Goal: Task Accomplishment & Management: Manage account settings

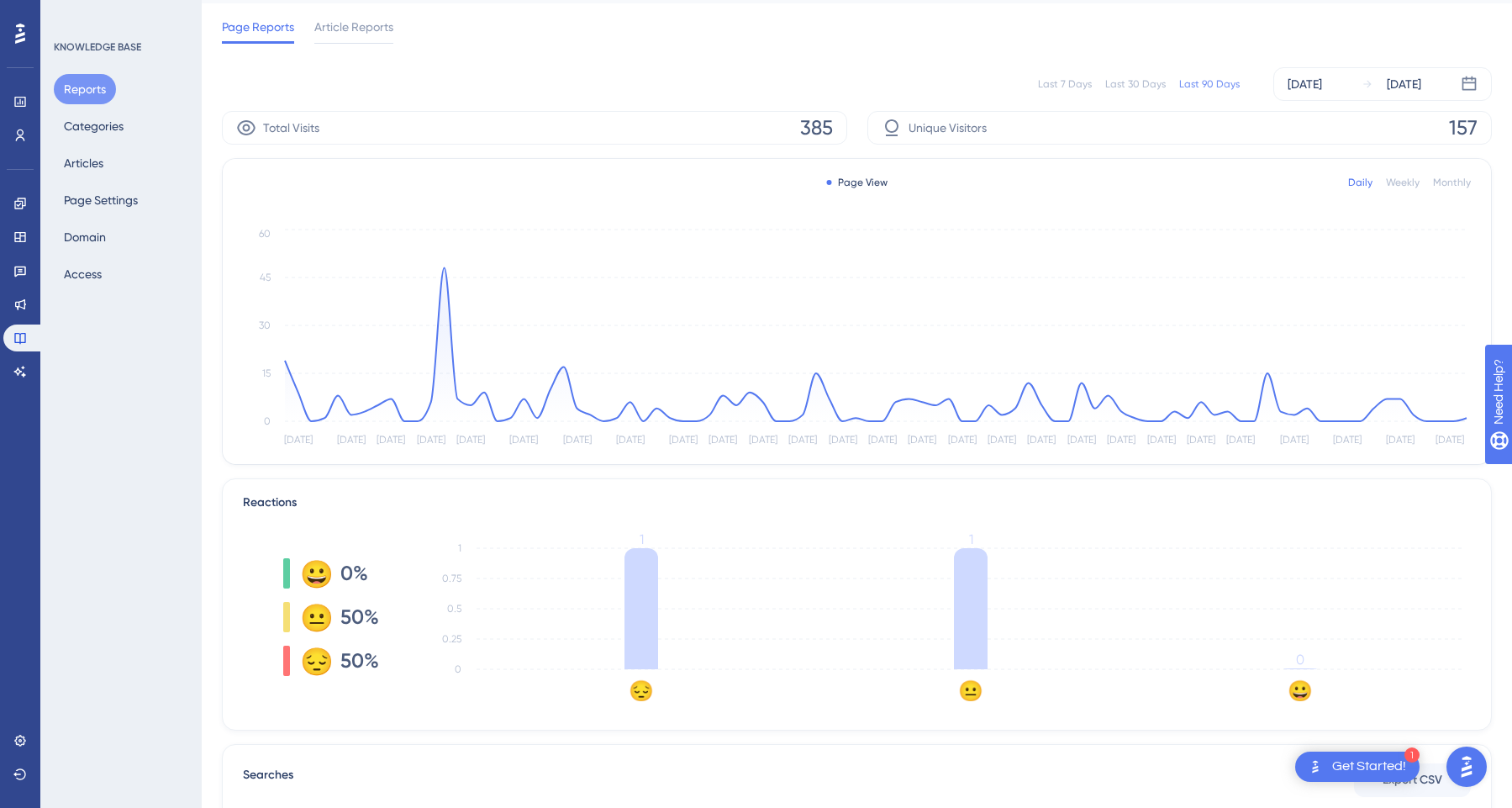
click at [1460, 177] on div "Monthly" at bounding box center [1452, 183] width 38 height 14
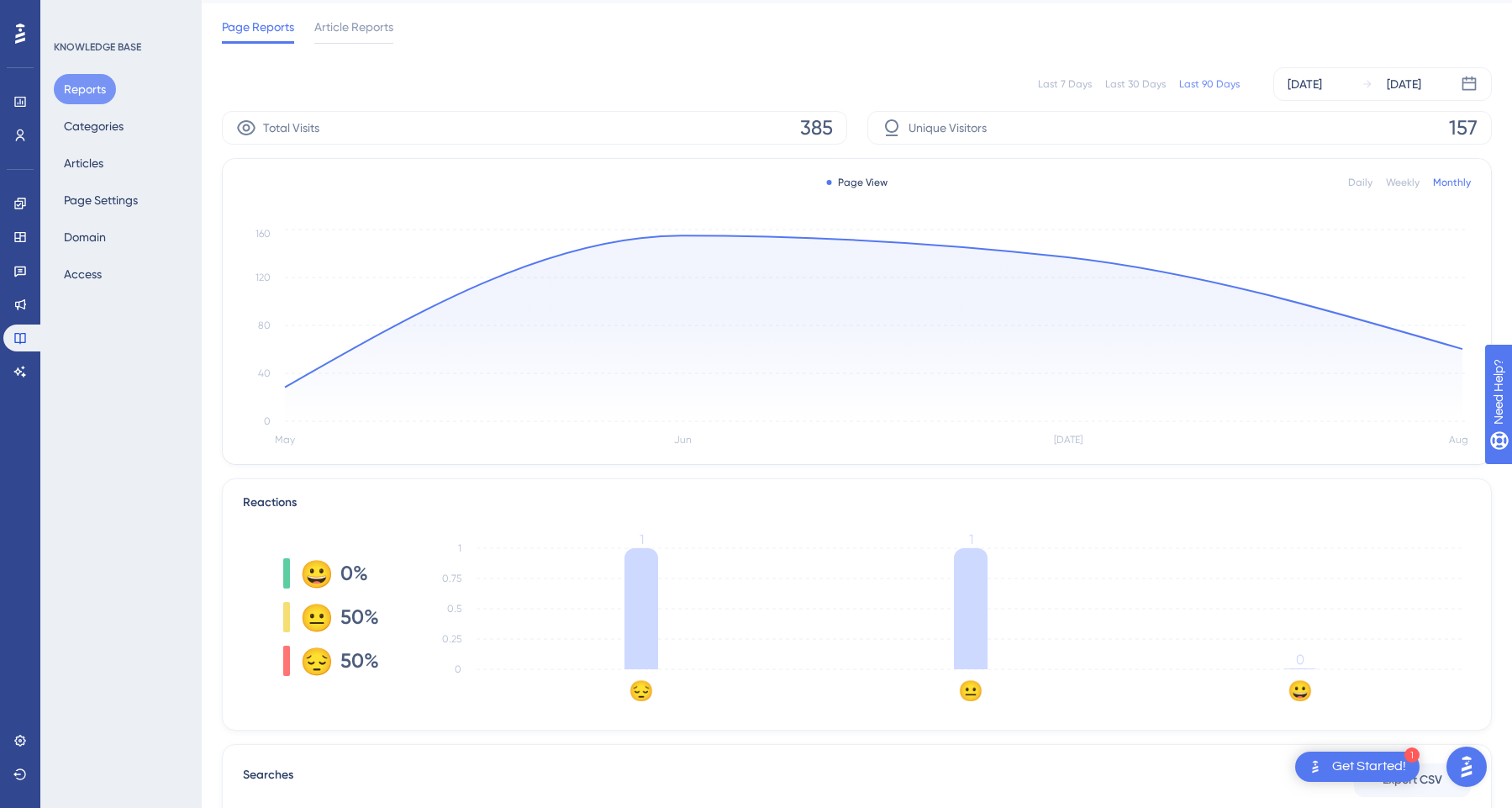
click at [1403, 183] on div "Weekly" at bounding box center [1403, 183] width 33 height 14
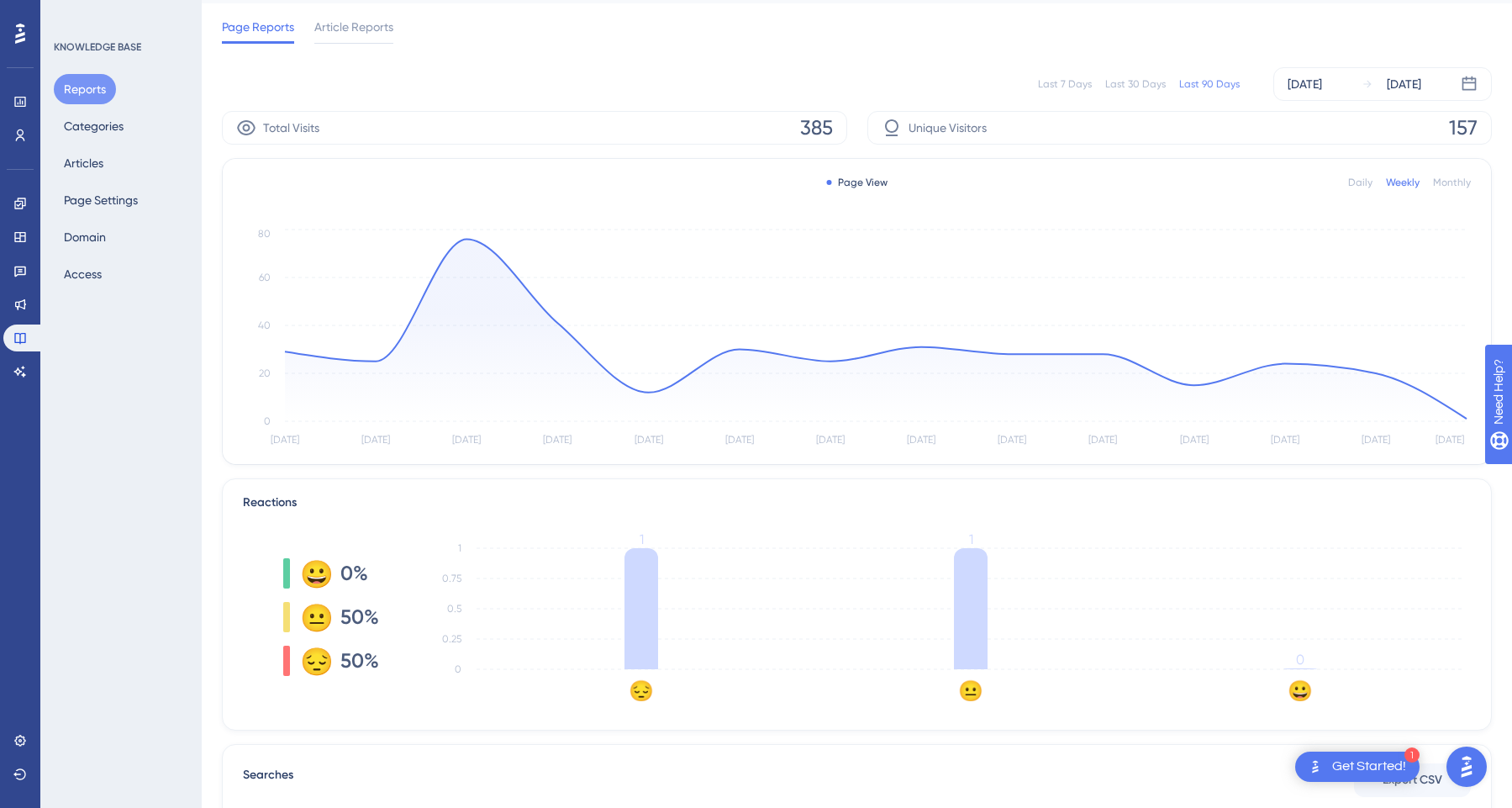
click at [1352, 183] on div "Daily" at bounding box center [1360, 183] width 24 height 14
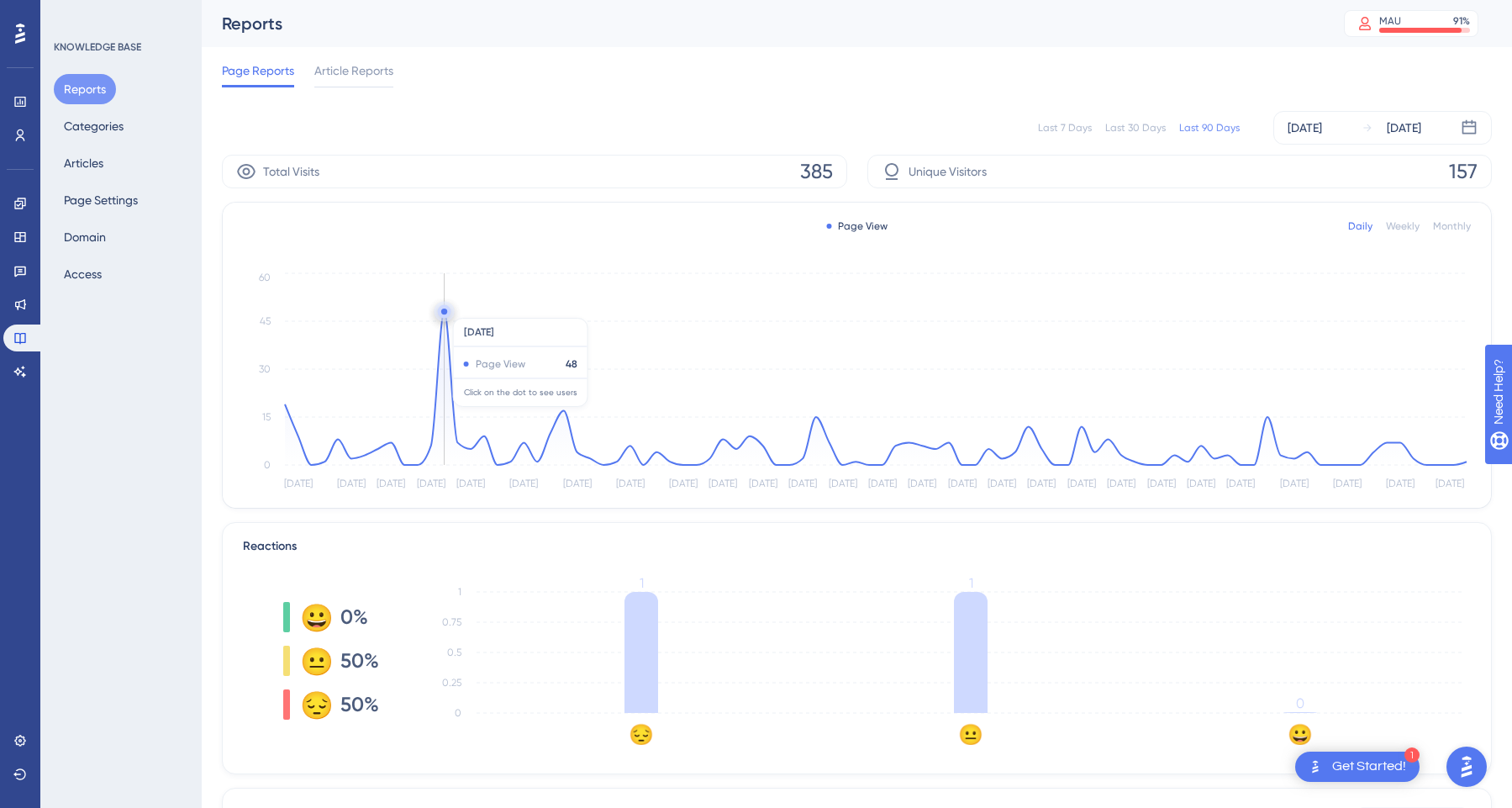
click at [443, 309] on circle at bounding box center [444, 311] width 6 height 6
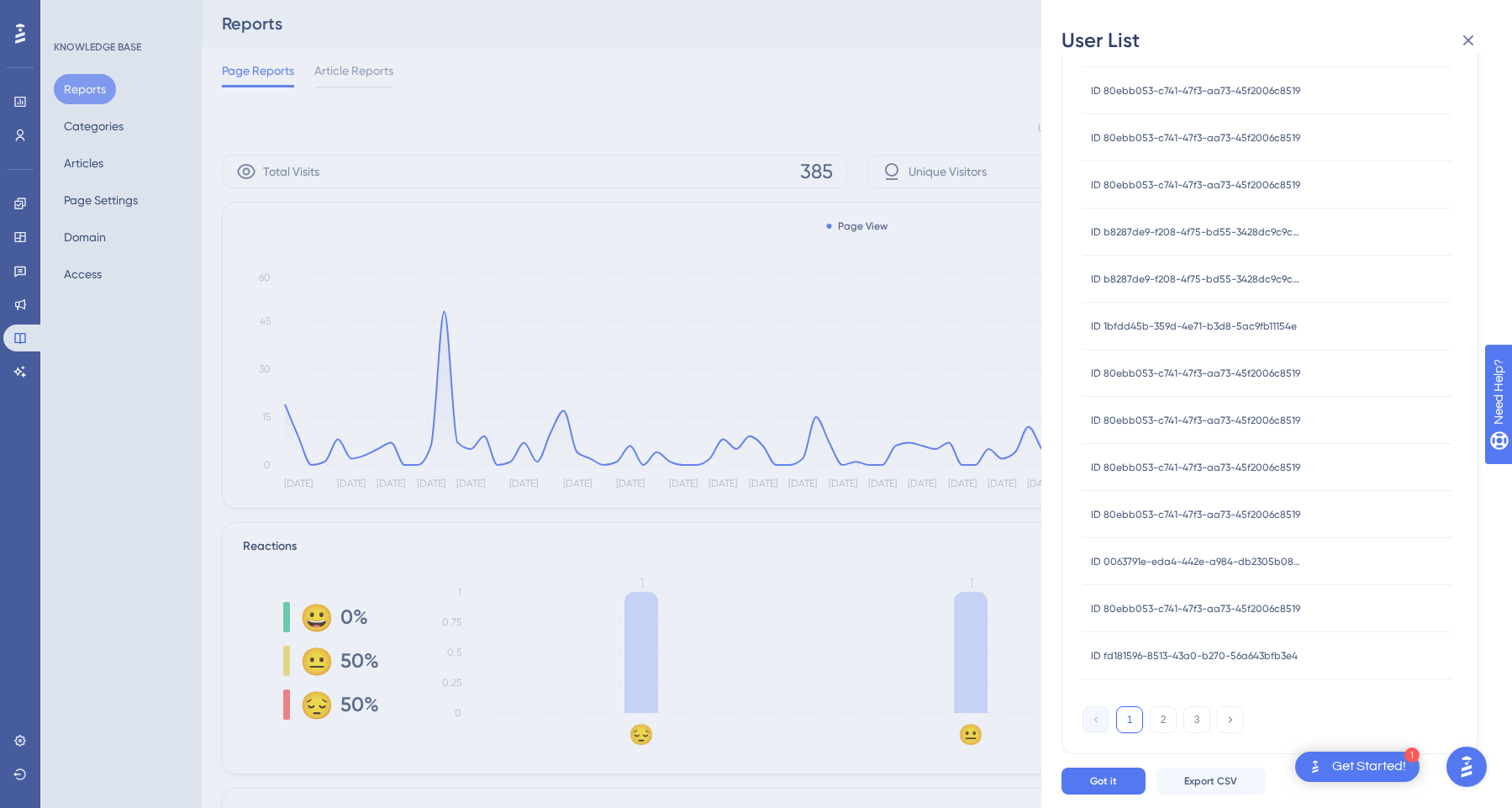
scroll to position [438, 0]
click at [1470, 38] on icon at bounding box center [1469, 41] width 11 height 11
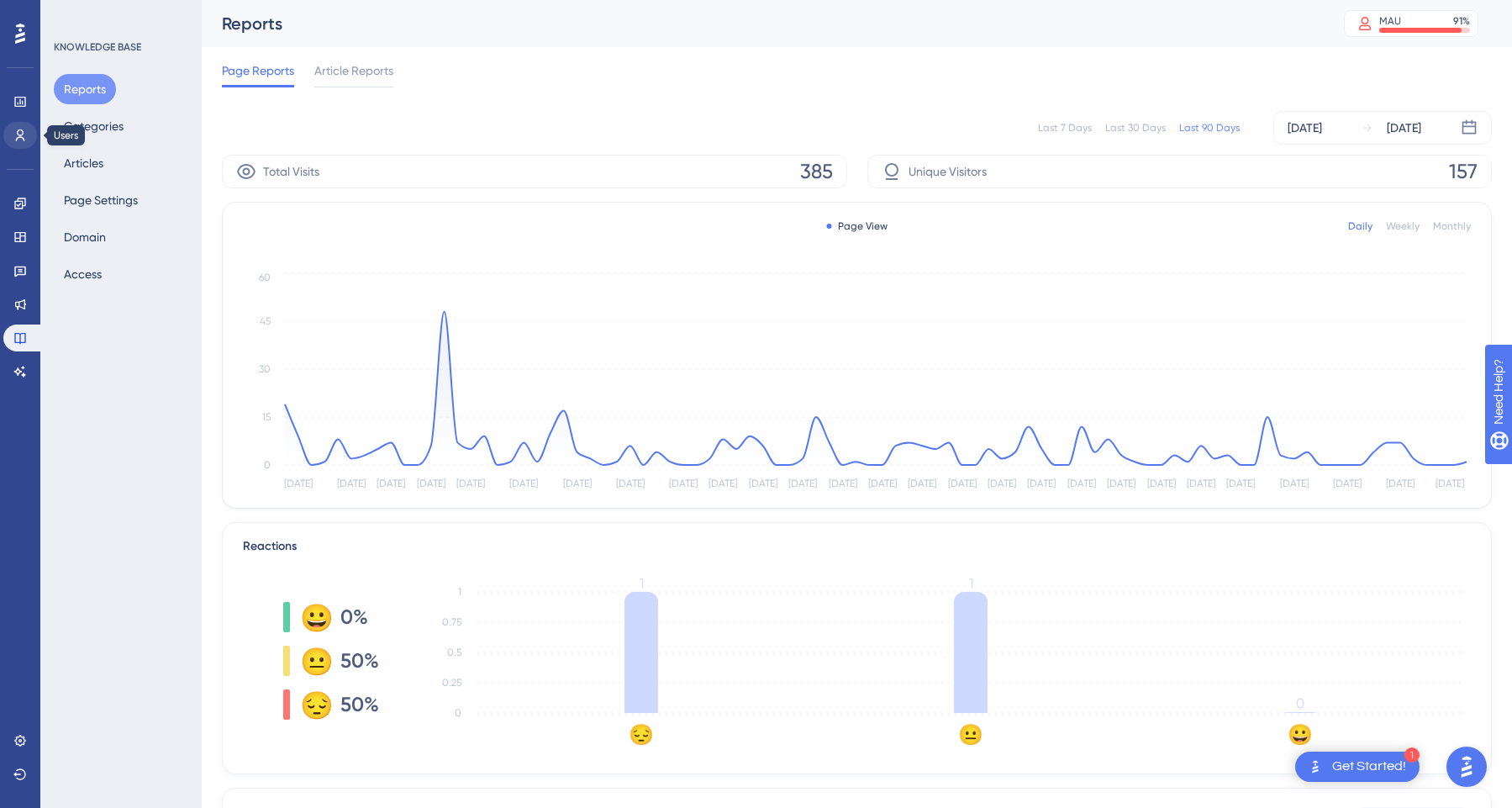
click at [14, 122] on link at bounding box center [20, 135] width 33 height 27
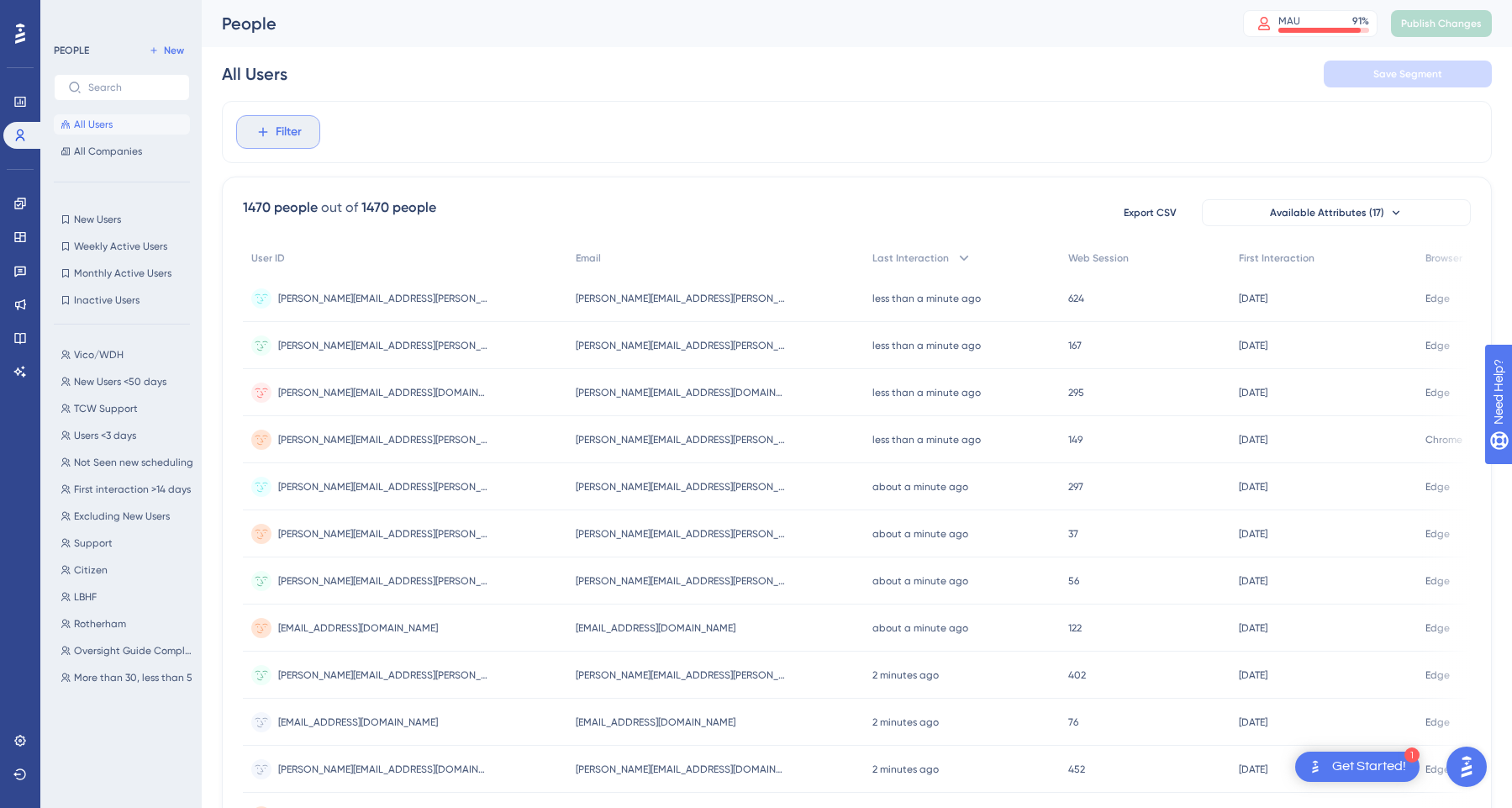
click at [276, 135] on span "Filter" at bounding box center [289, 133] width 26 height 20
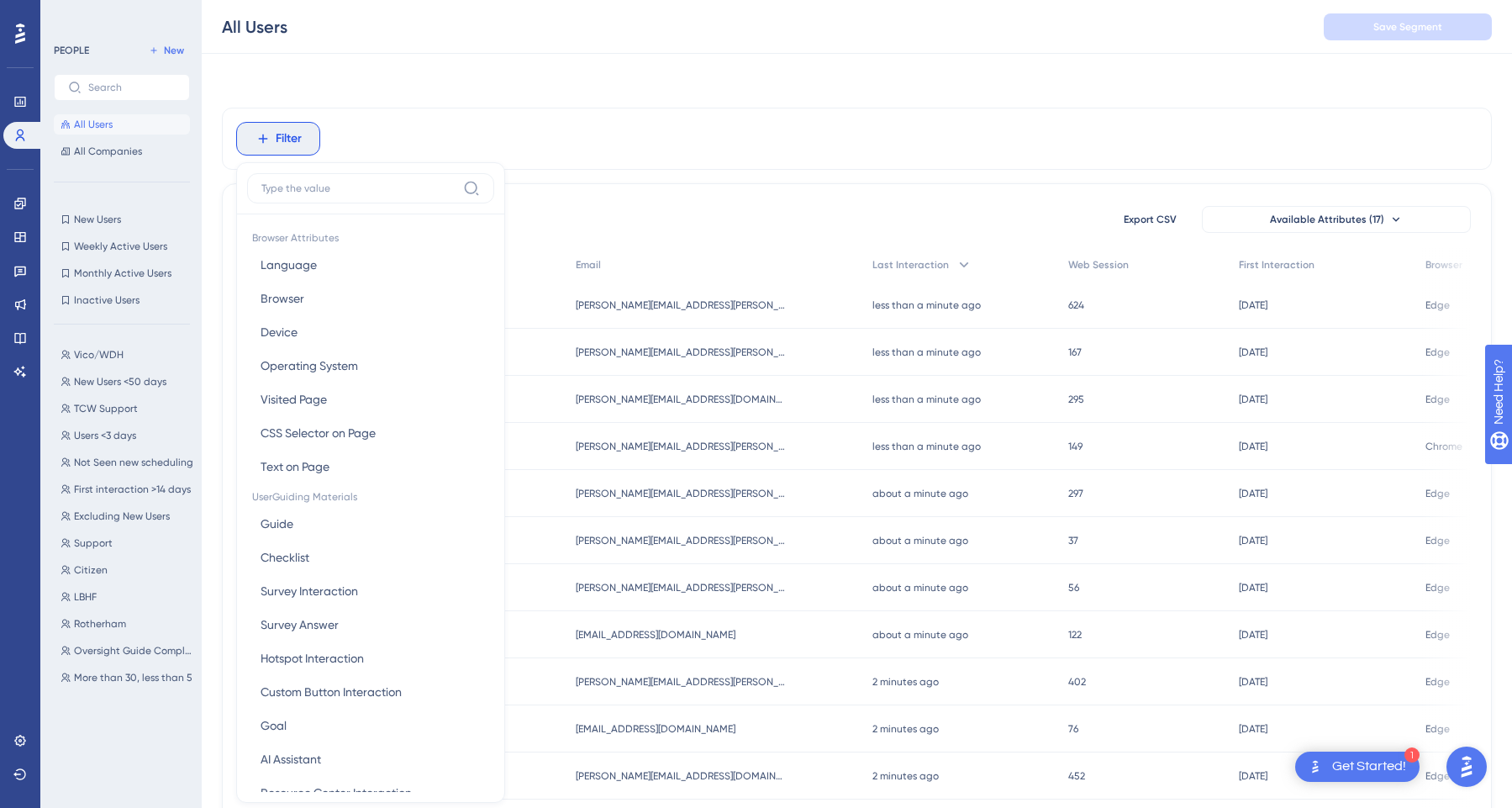
scroll to position [55, 0]
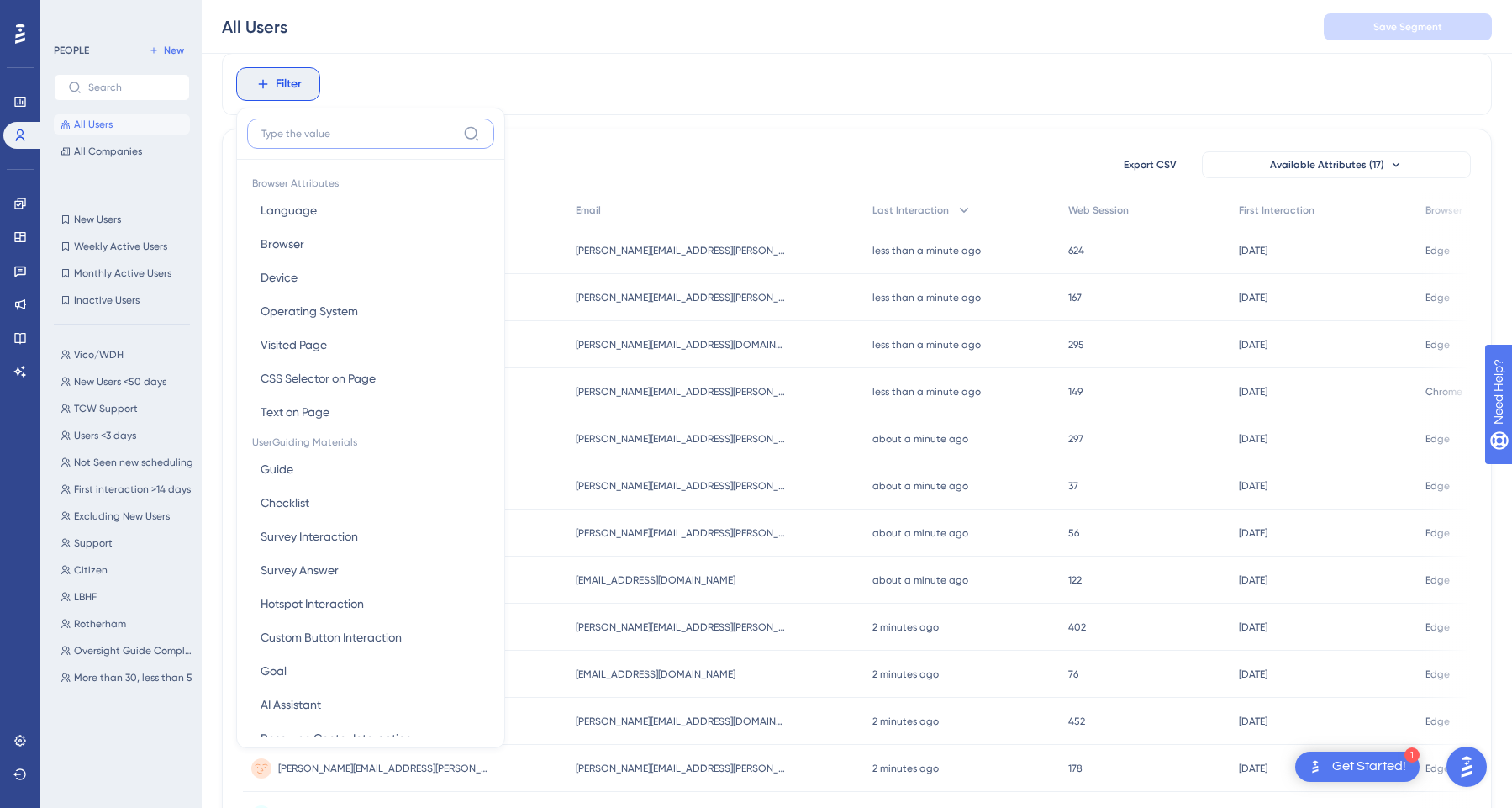
click at [336, 127] on input at bounding box center [359, 133] width 195 height 14
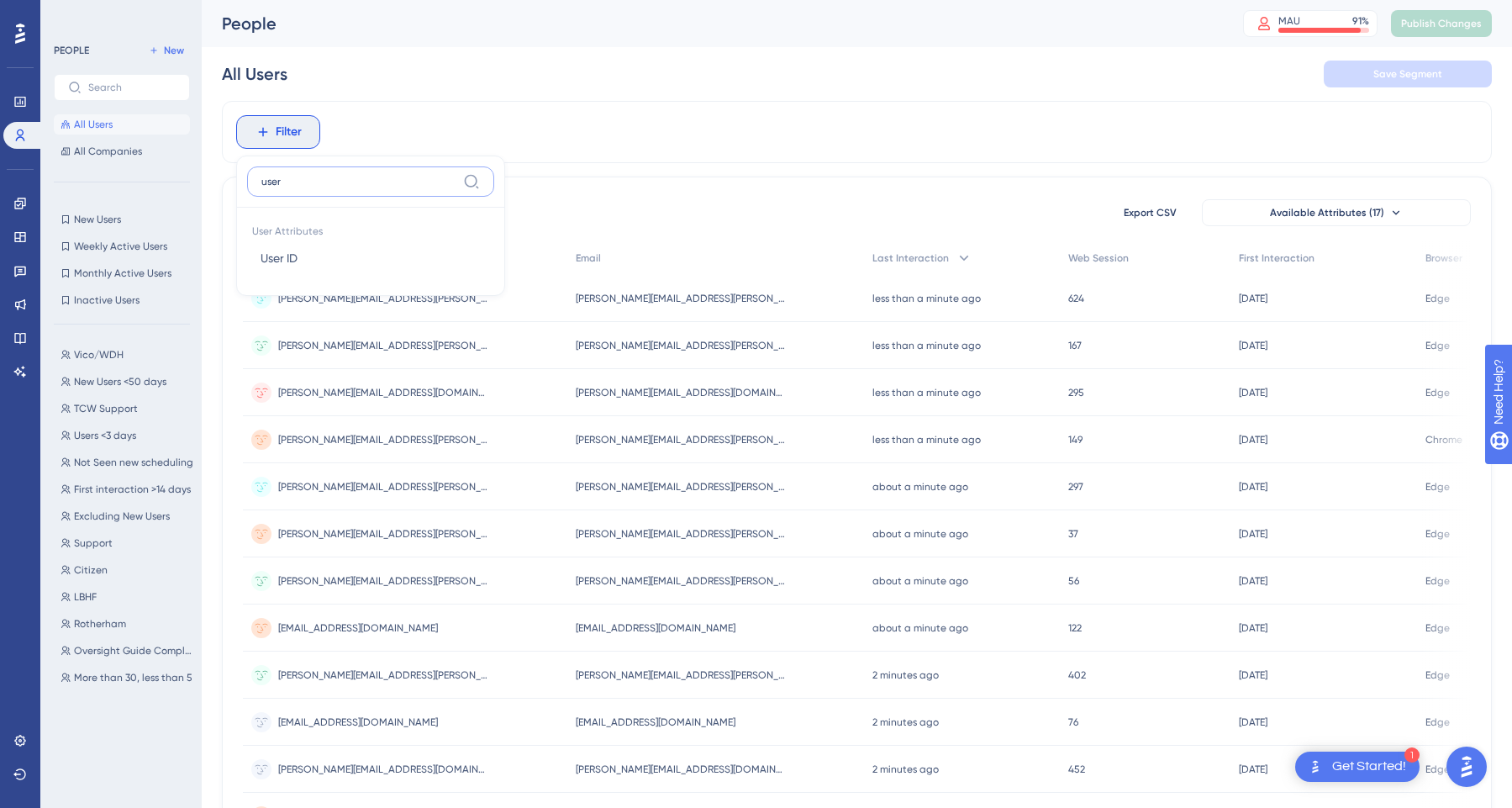
scroll to position [0, 0]
type input "user"
click at [320, 258] on button "User ID User ID" at bounding box center [371, 258] width 247 height 33
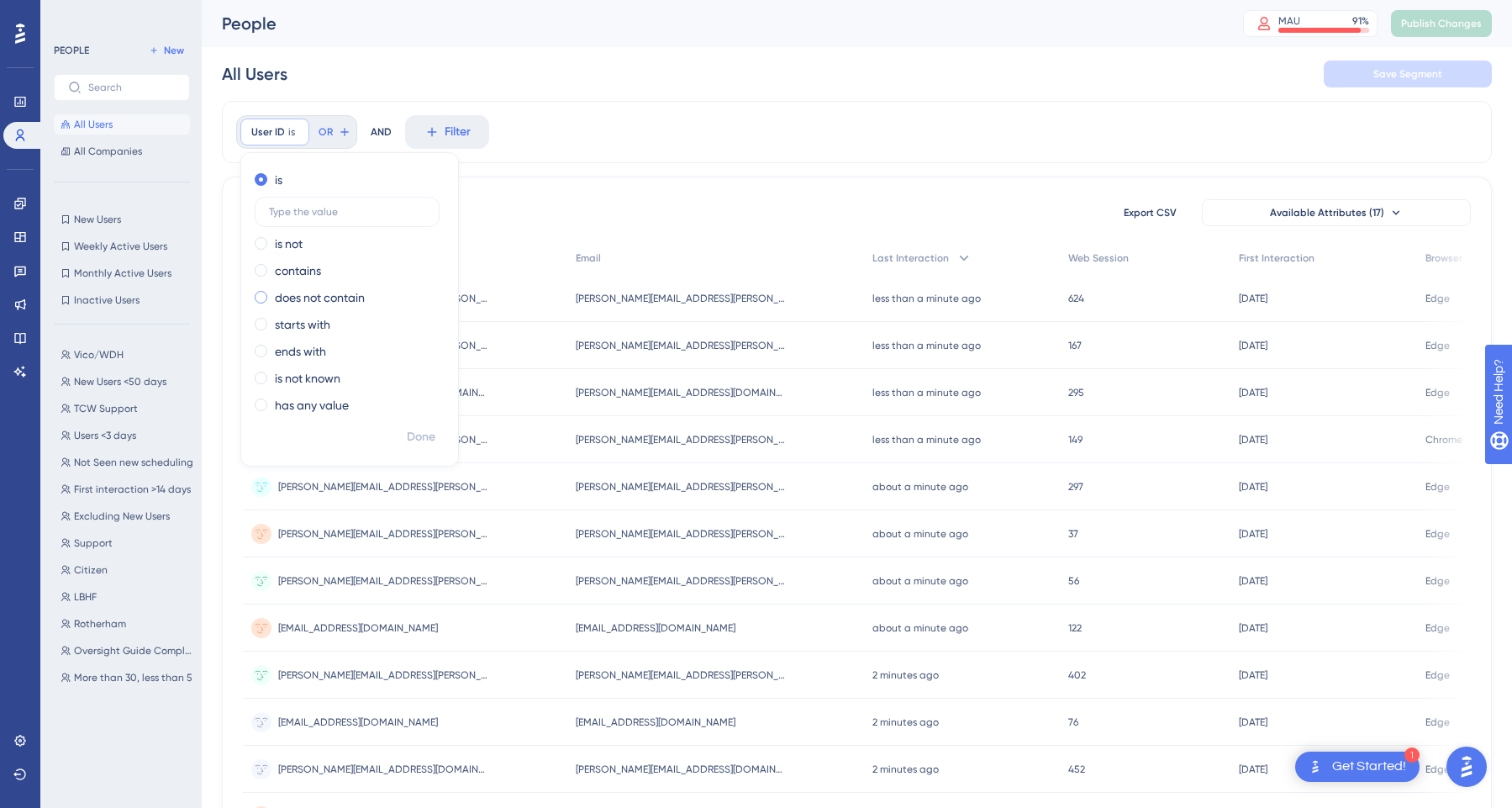
click at [315, 296] on label "does not contain" at bounding box center [320, 297] width 90 height 20
type input "@"
click at [422, 432] on span "Done" at bounding box center [421, 437] width 29 height 20
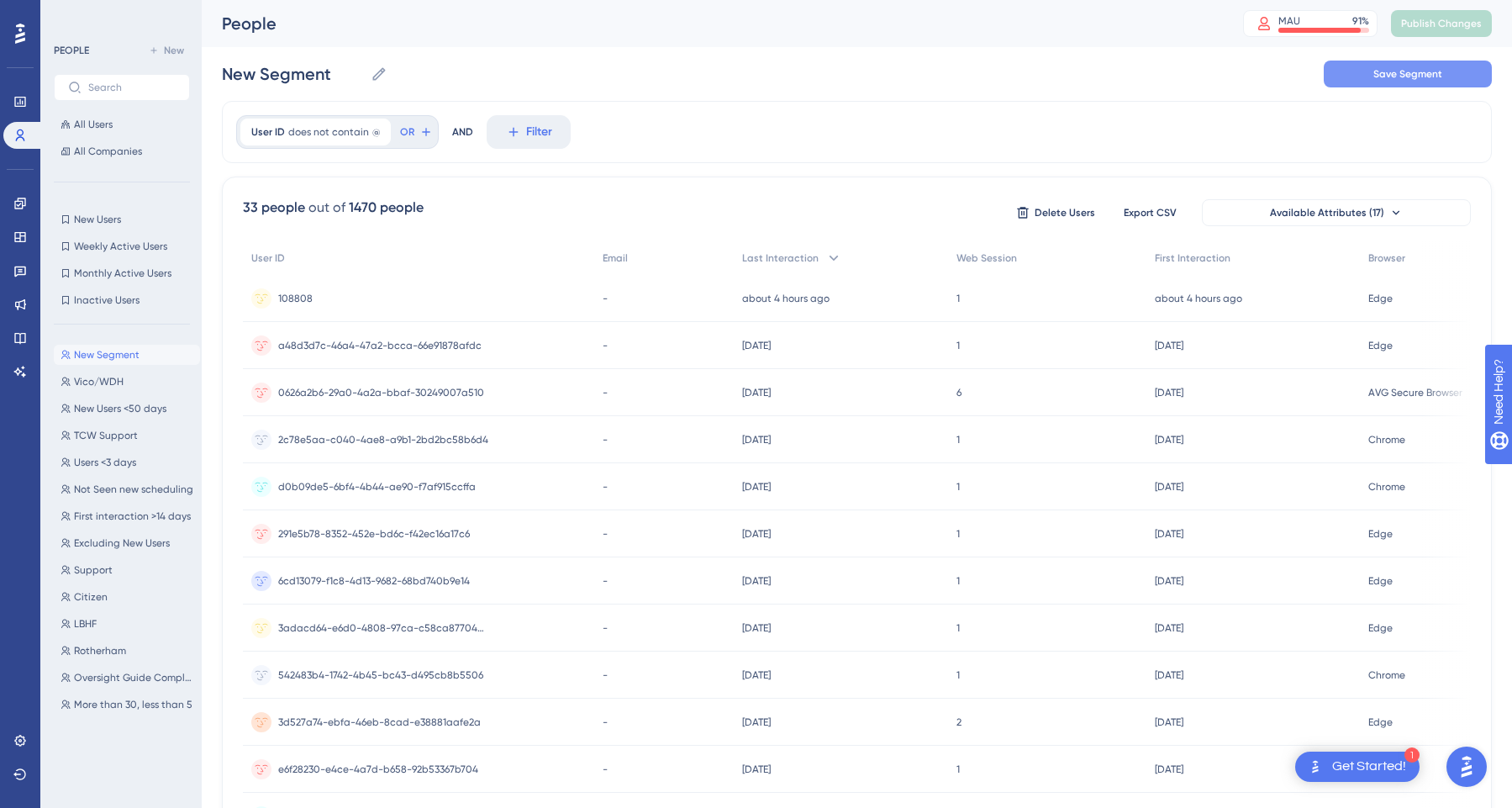
click at [1423, 77] on span "Save Segment" at bounding box center [1408, 74] width 69 height 14
click at [282, 74] on input "New Segment" at bounding box center [293, 73] width 142 height 23
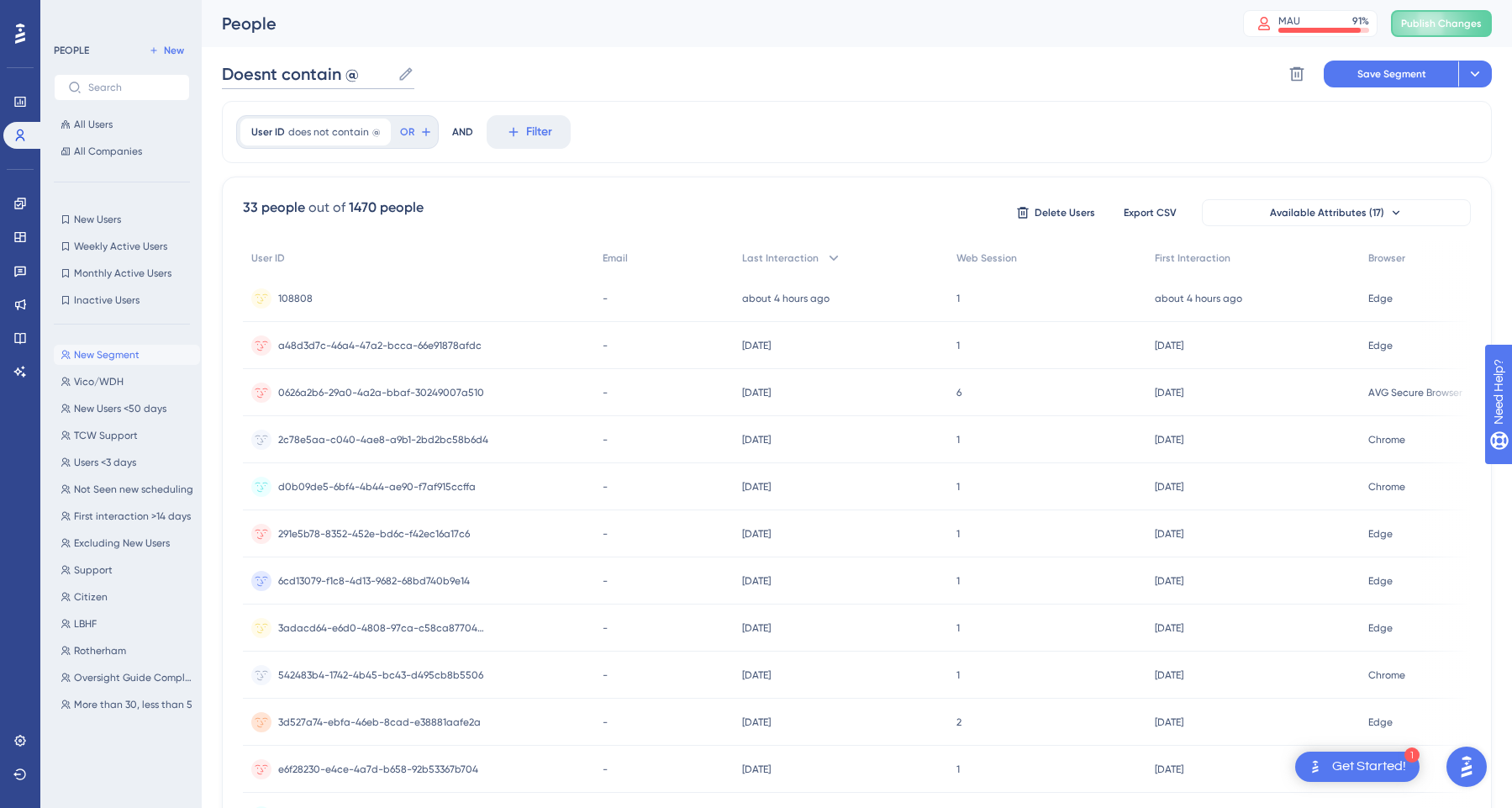
click at [271, 78] on input "Doesnt contain @" at bounding box center [307, 73] width 169 height 23
type input "Doesn't contain @"
click at [730, 98] on div "Doesn't contain @ Doesn't contain @ Delete Segment Save Segment Actions" at bounding box center [857, 74] width 1270 height 54
click at [1402, 78] on span "Save Segment" at bounding box center [1392, 74] width 69 height 14
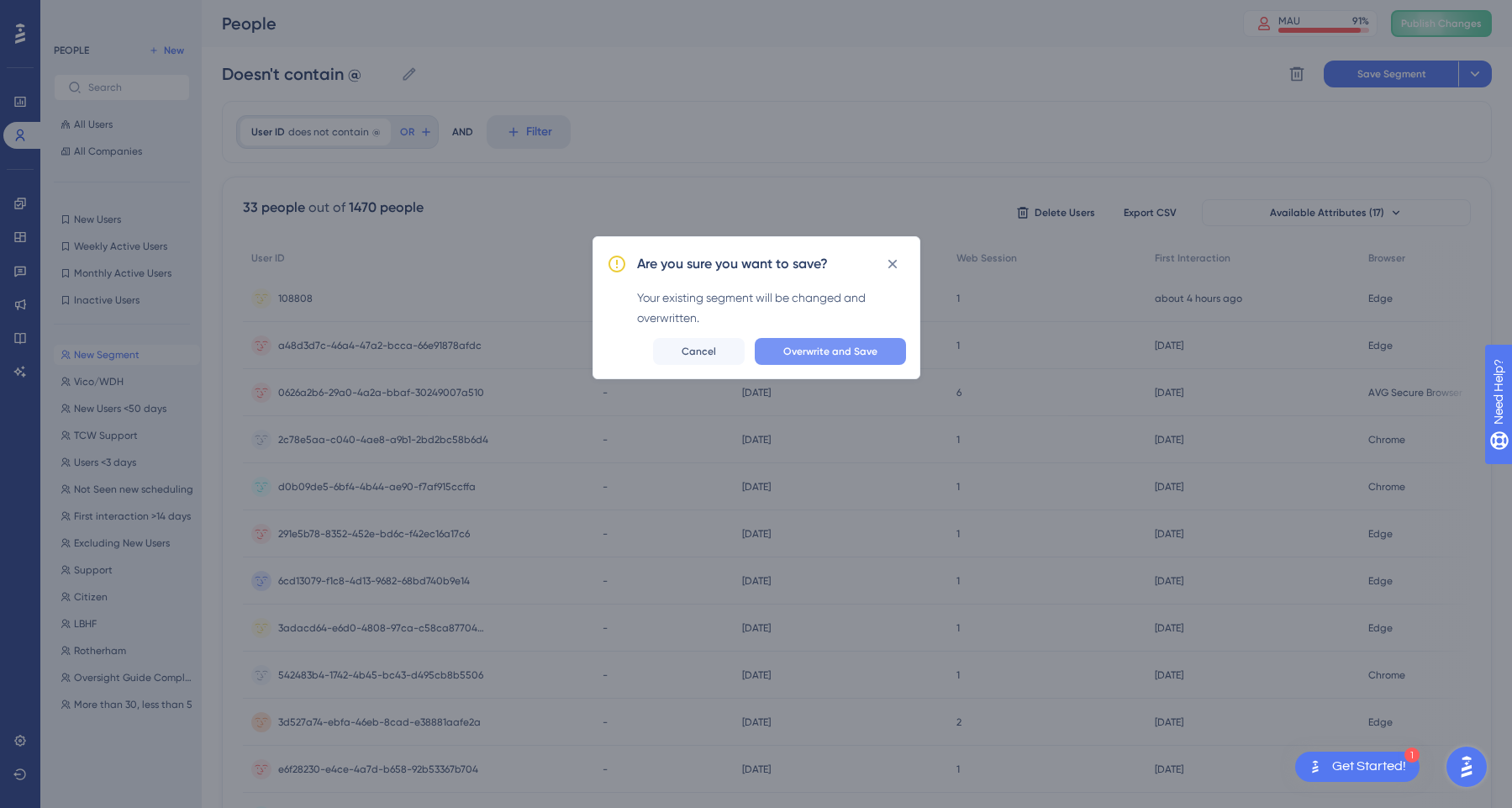
click at [811, 350] on span "Overwrite and Save" at bounding box center [831, 351] width 94 height 14
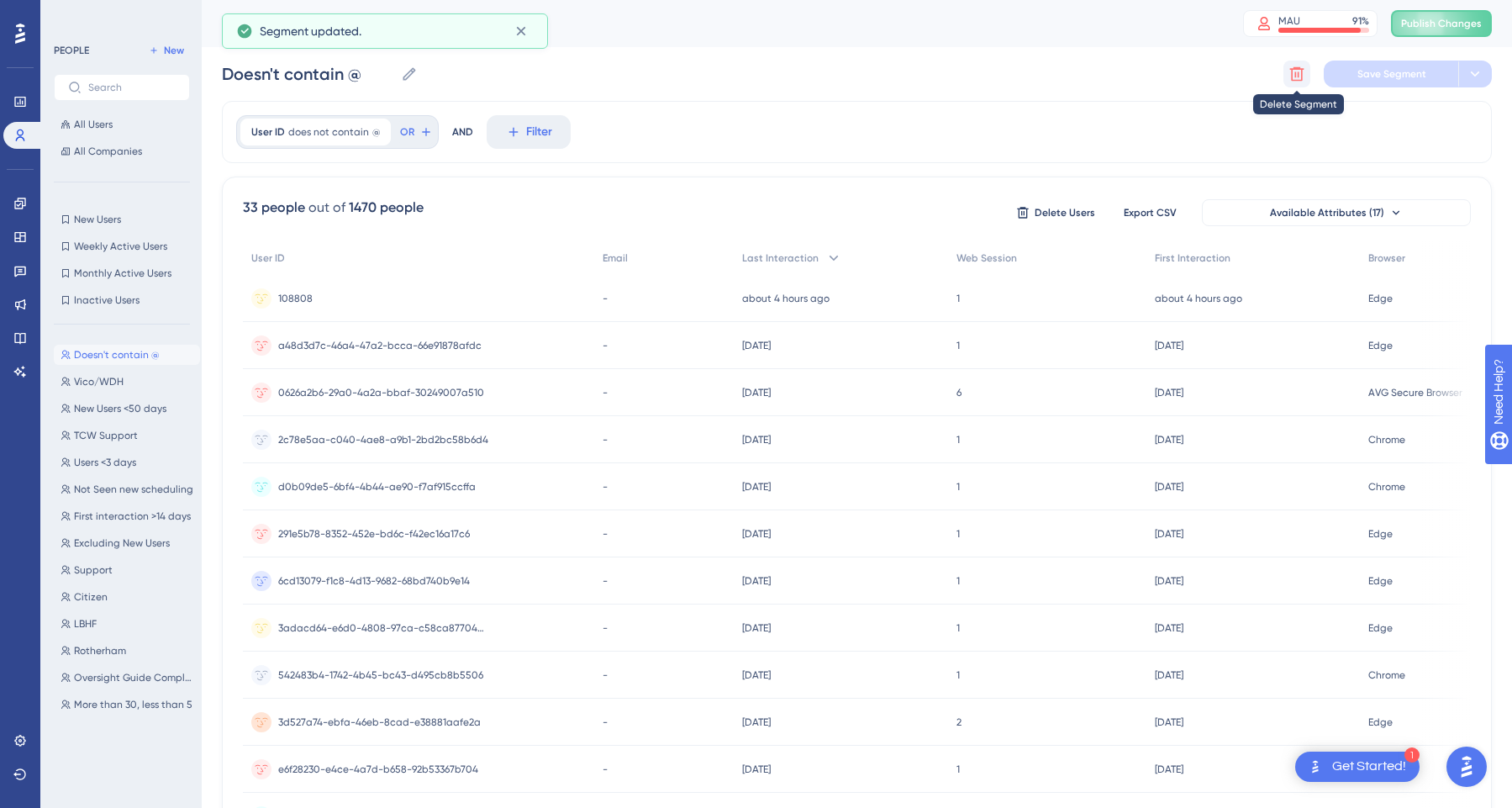
click at [1301, 79] on icon at bounding box center [1297, 74] width 17 height 17
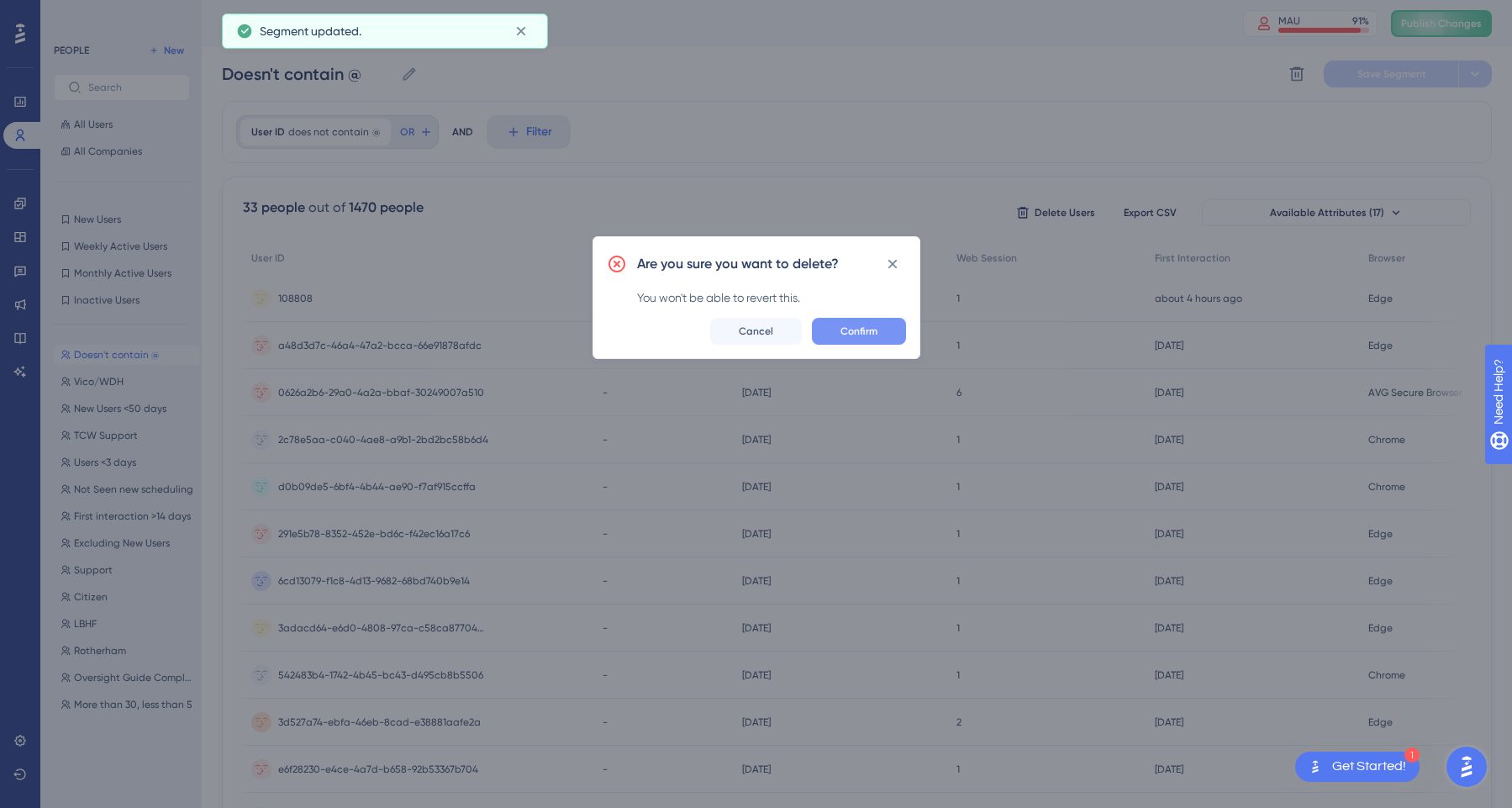
click at [894, 335] on button "Confirm" at bounding box center [860, 331] width 94 height 27
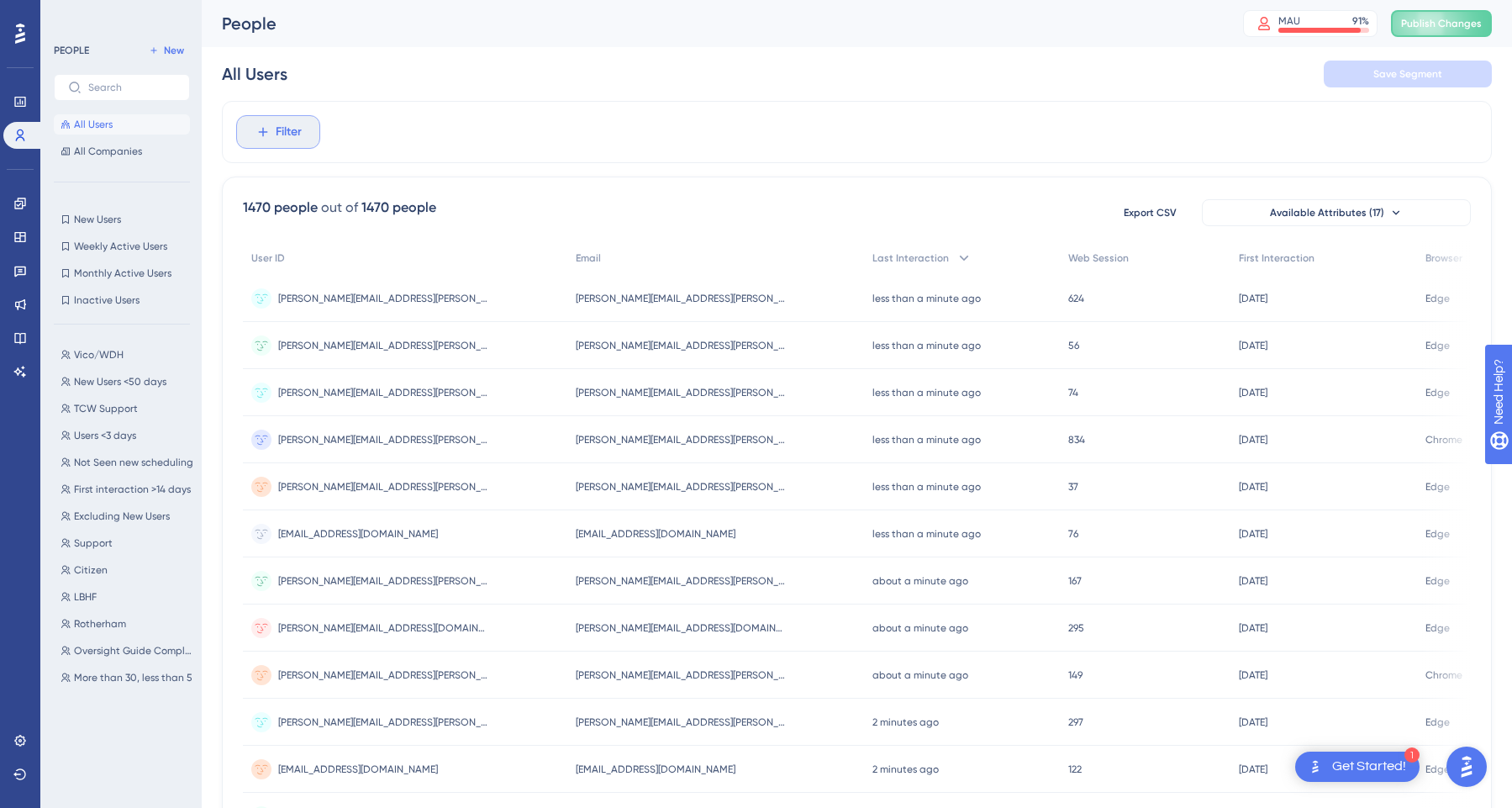
click at [271, 139] on button "Filter" at bounding box center [278, 132] width 84 height 33
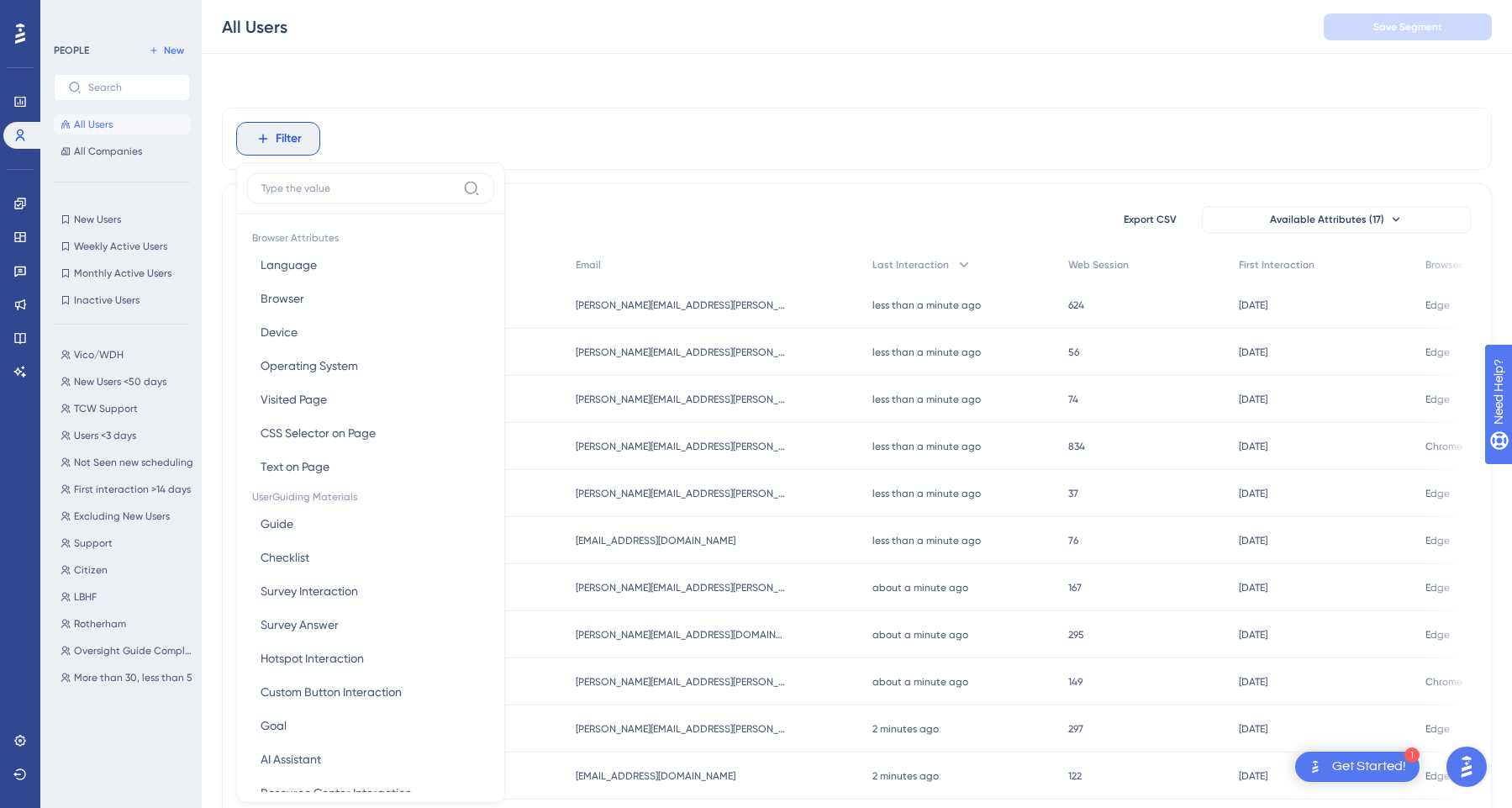
scroll to position [69, 0]
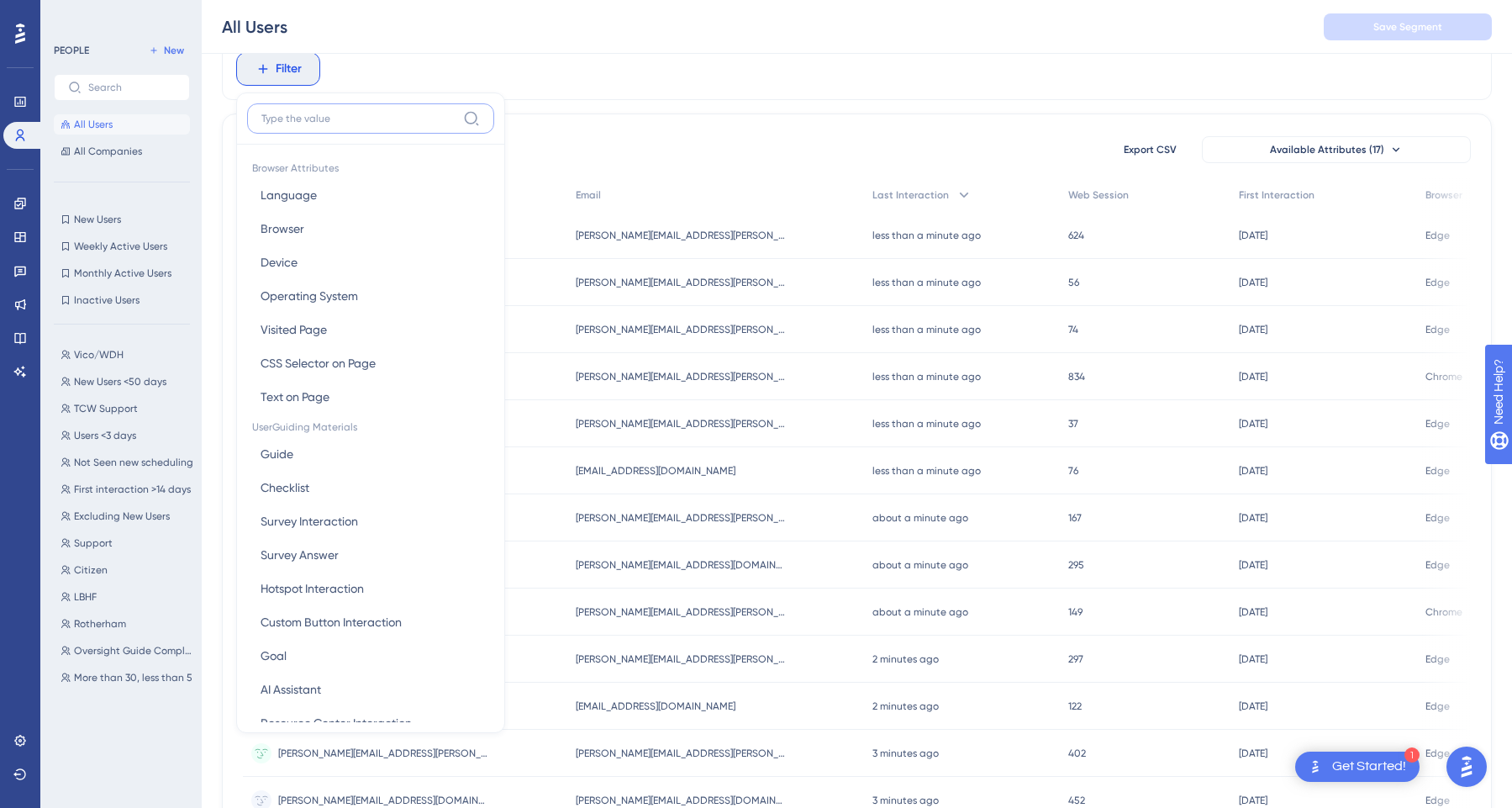
click at [346, 120] on input at bounding box center [359, 119] width 195 height 14
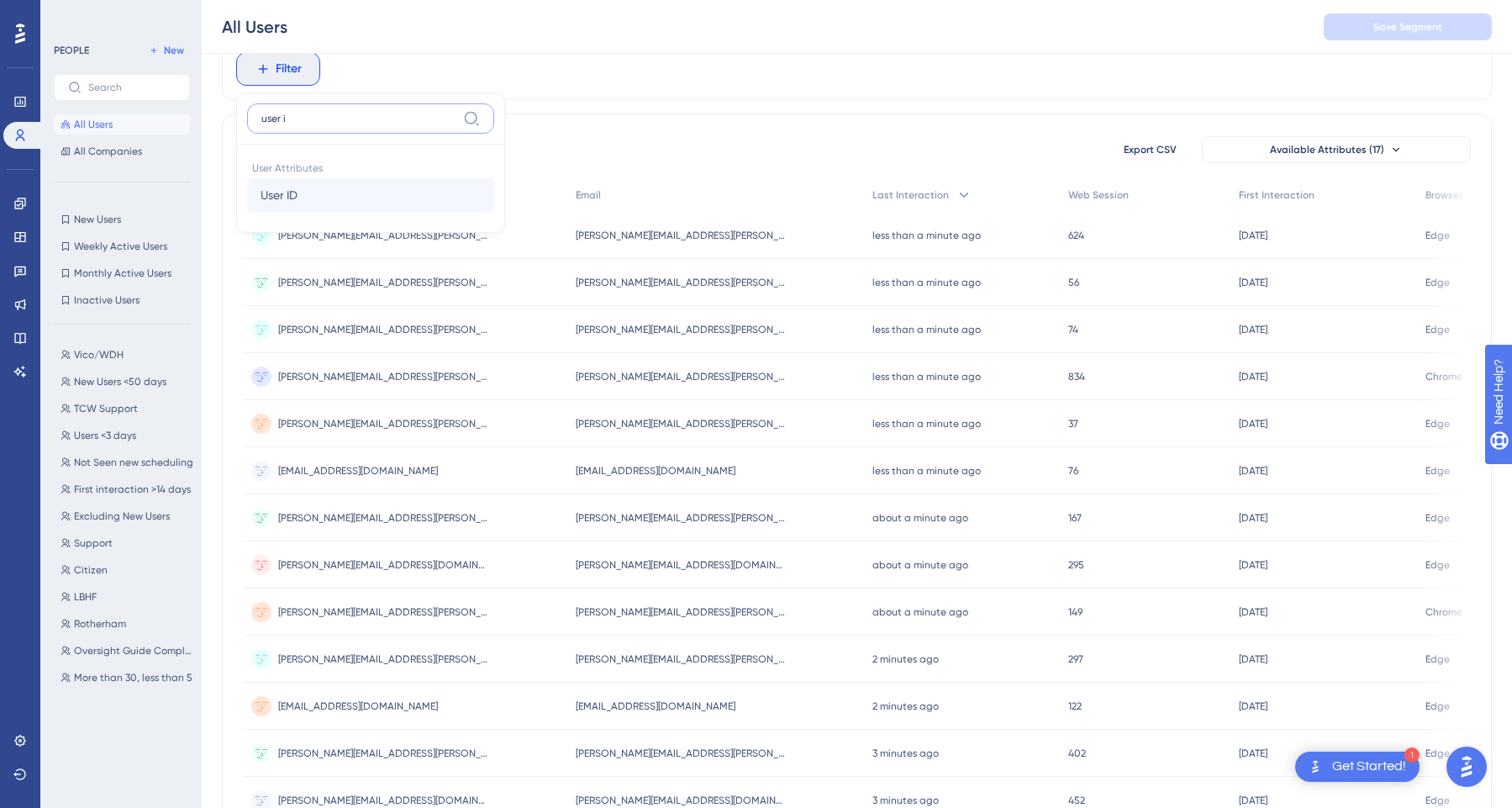
type input "user i"
click at [322, 196] on button "User ID User ID" at bounding box center [371, 195] width 247 height 33
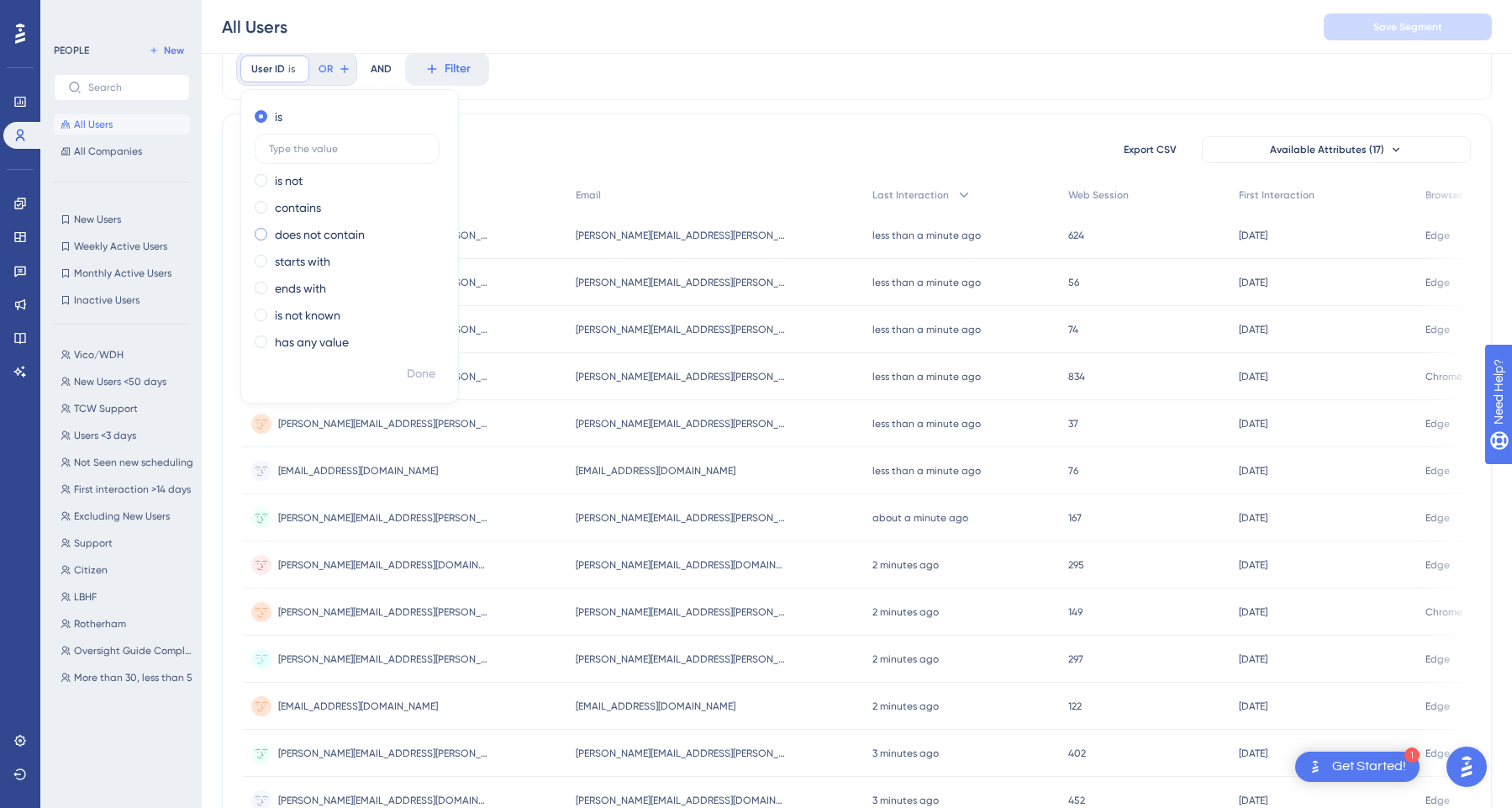
click at [318, 243] on label "does not contain" at bounding box center [320, 234] width 90 height 20
type input "@"
click at [439, 384] on button "Done" at bounding box center [421, 373] width 47 height 31
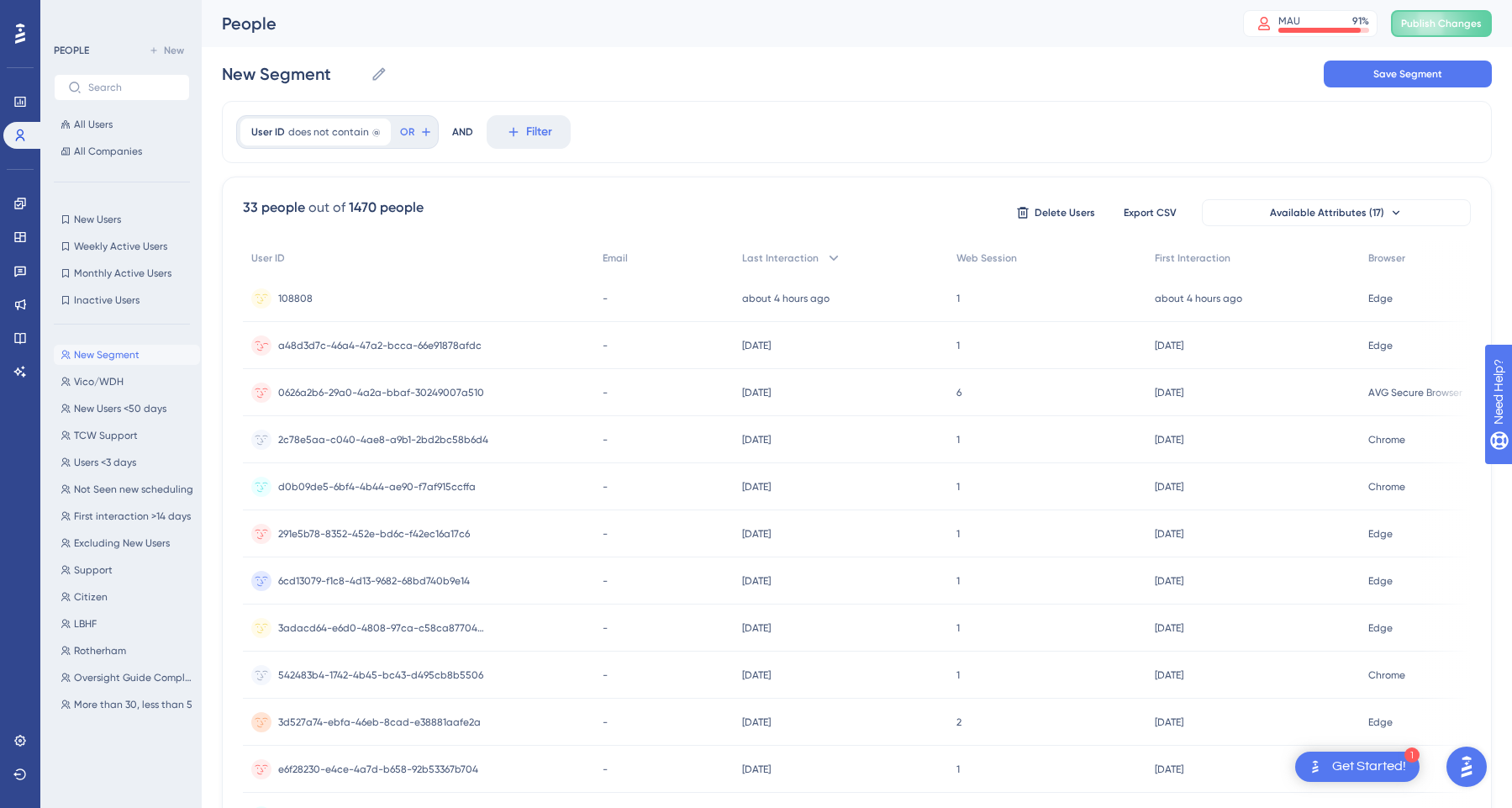
scroll to position [0, 0]
click at [1049, 221] on button "Delete Users" at bounding box center [1055, 212] width 84 height 27
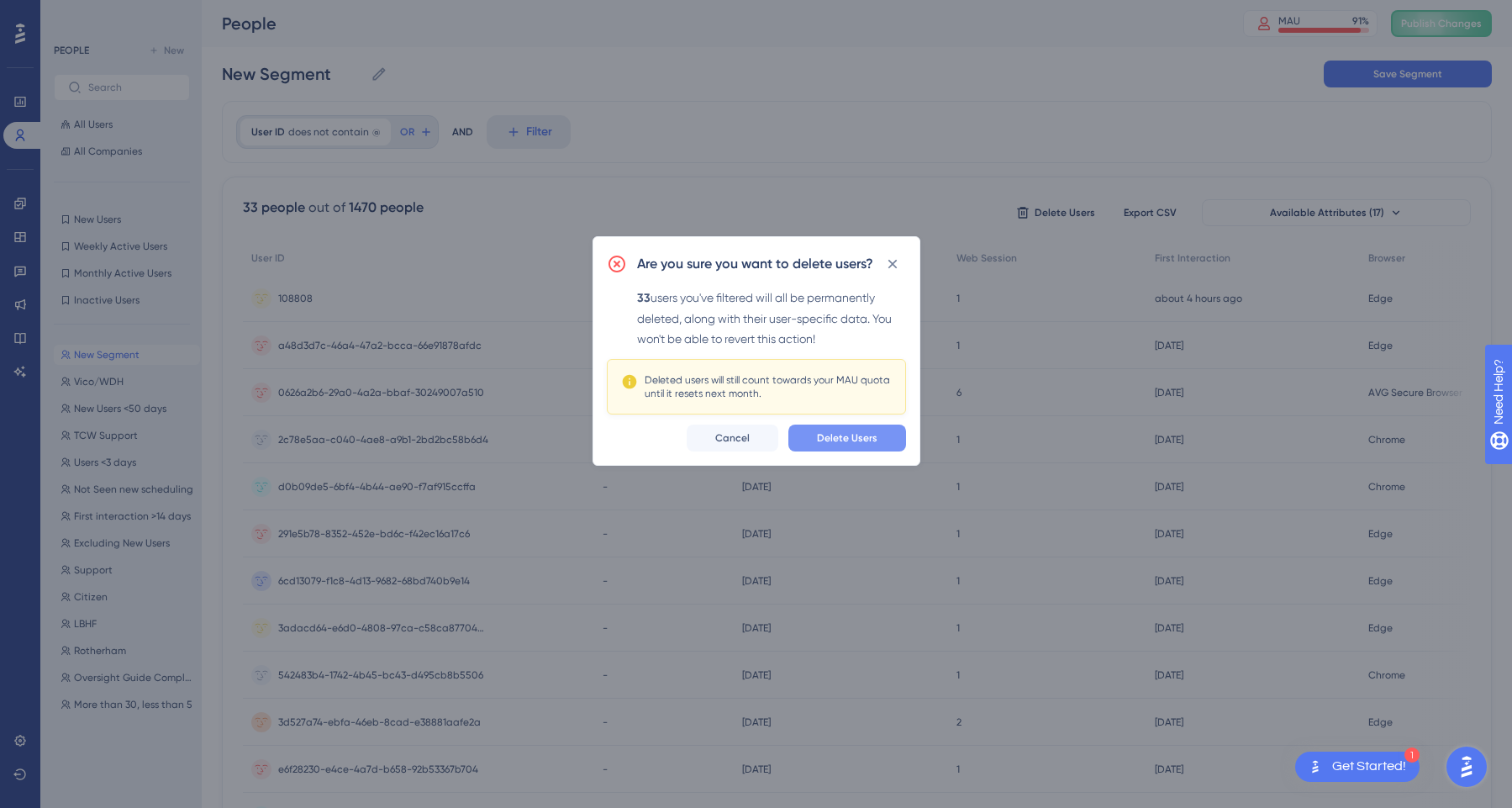
click at [840, 443] on span "Delete Users" at bounding box center [847, 438] width 60 height 14
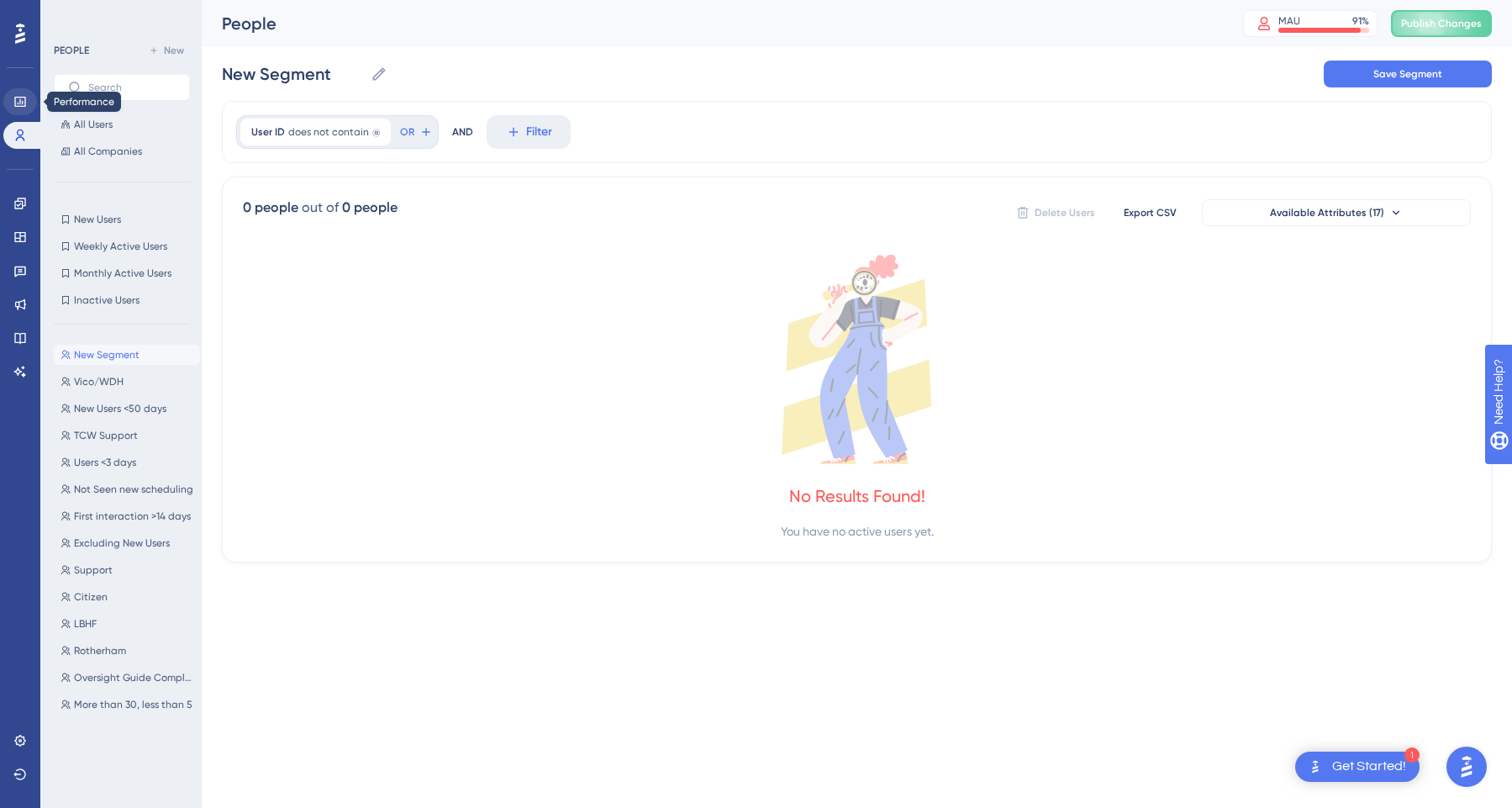
click at [18, 105] on icon at bounding box center [19, 101] width 11 height 10
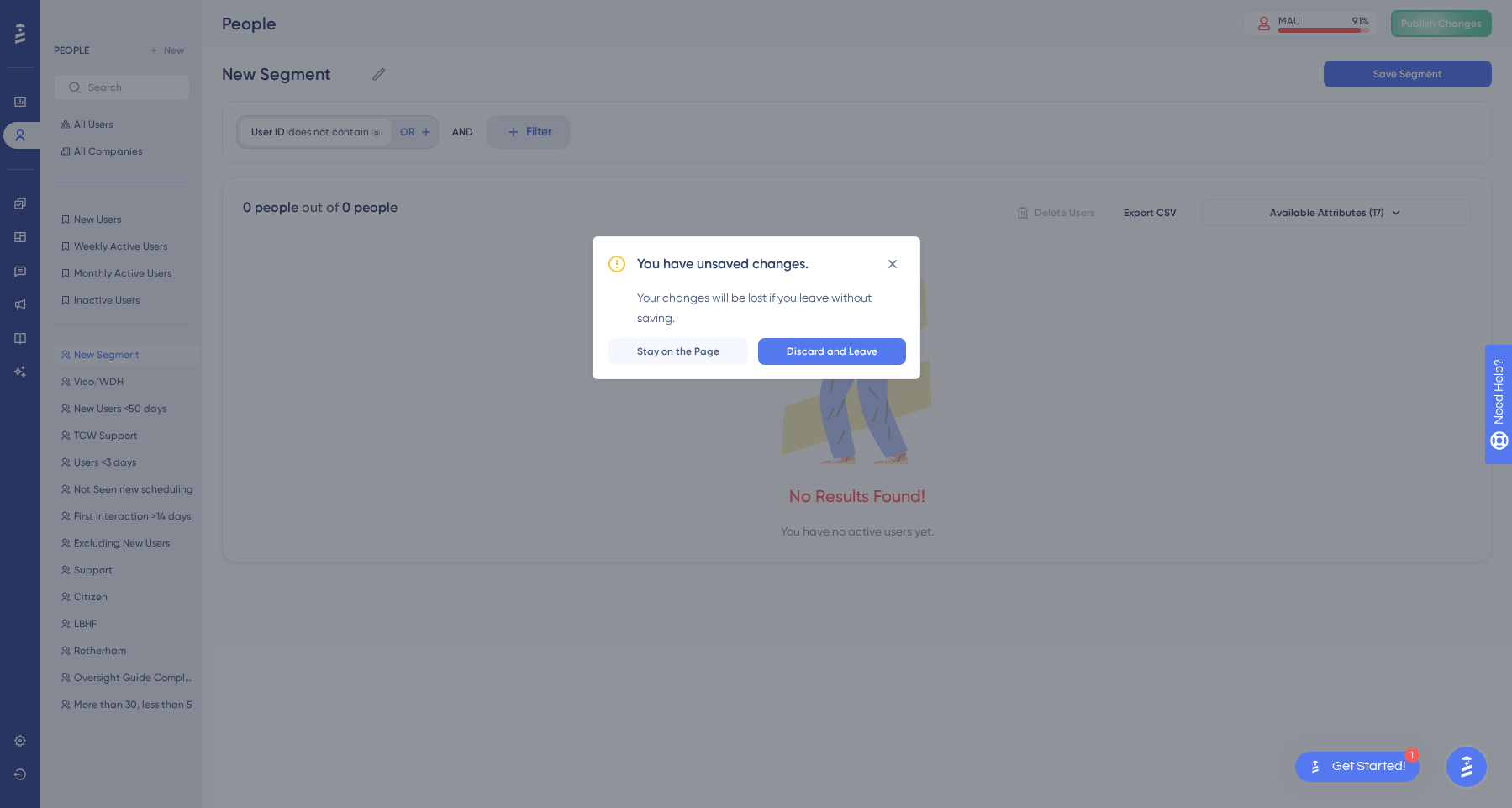
click at [843, 368] on div "You have unsaved changes. Your changes will be lost if you leave without saving…" at bounding box center [757, 308] width 328 height 143
click at [831, 352] on span "Discard and Leave" at bounding box center [832, 351] width 91 height 14
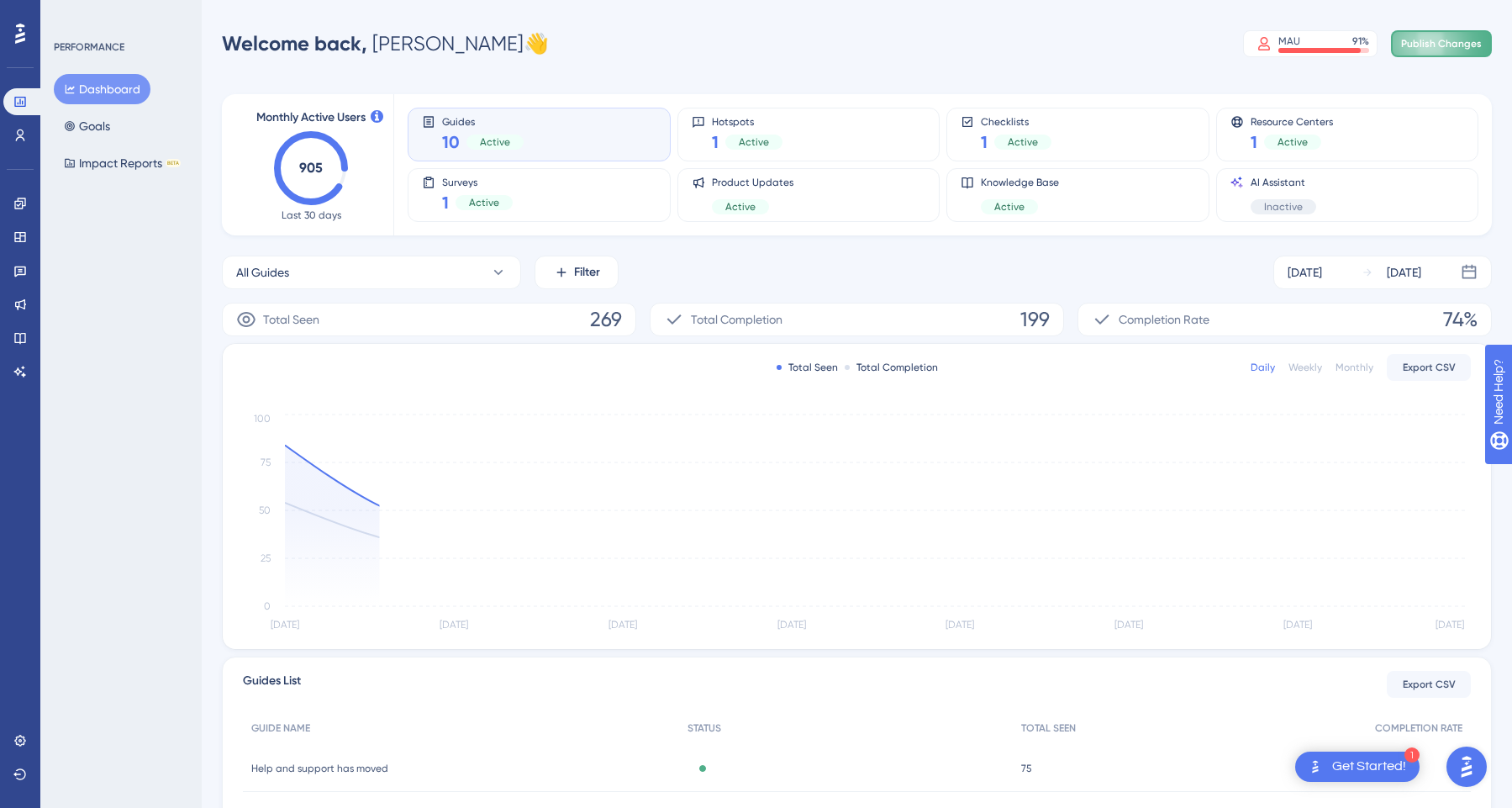
click at [1430, 46] on span "Publish Changes" at bounding box center [1442, 44] width 81 height 14
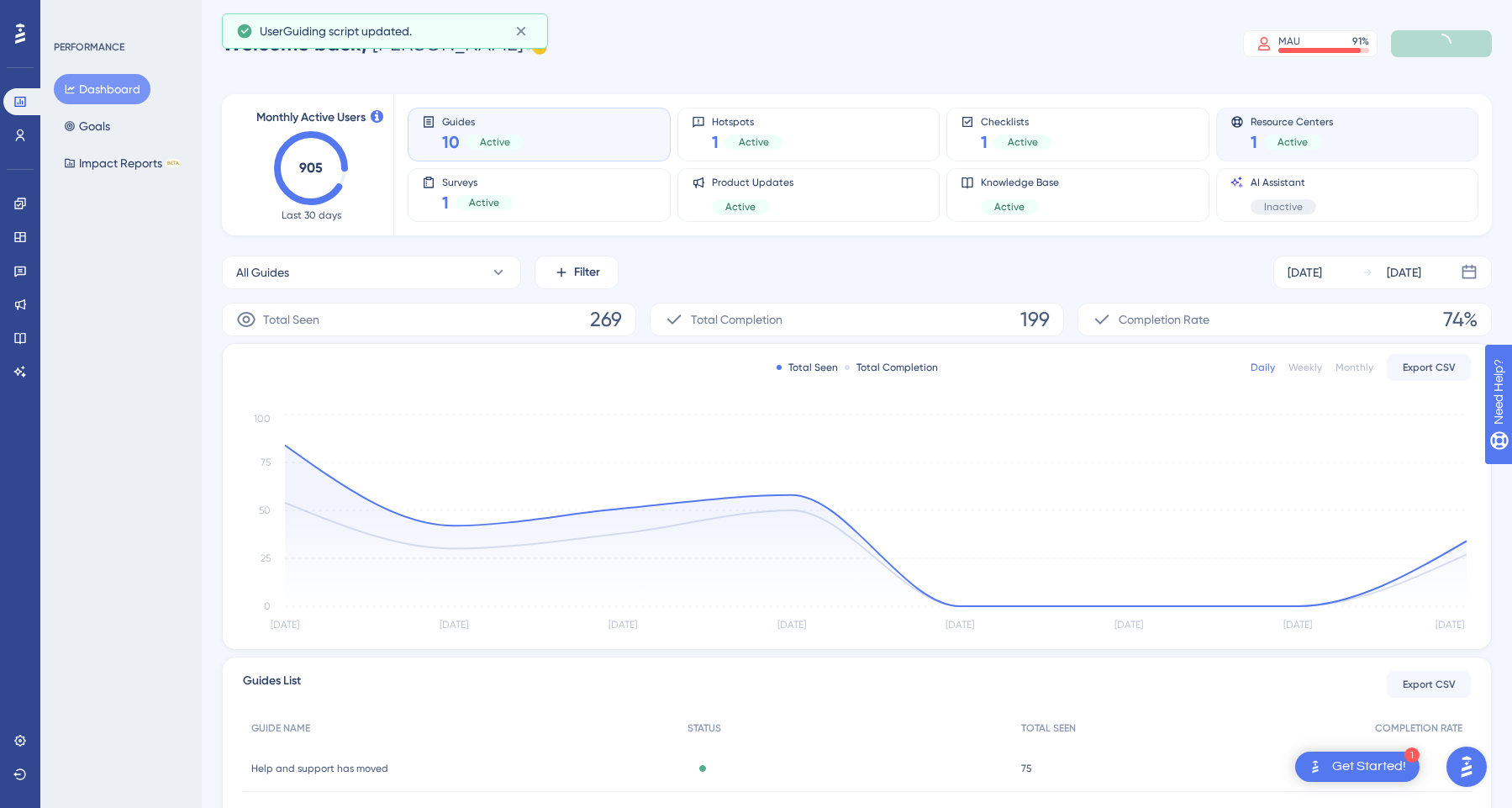
click at [1216, 118] on div "Resource Centers 1 Active" at bounding box center [1348, 134] width 263 height 54
